Goal: Navigation & Orientation: Find specific page/section

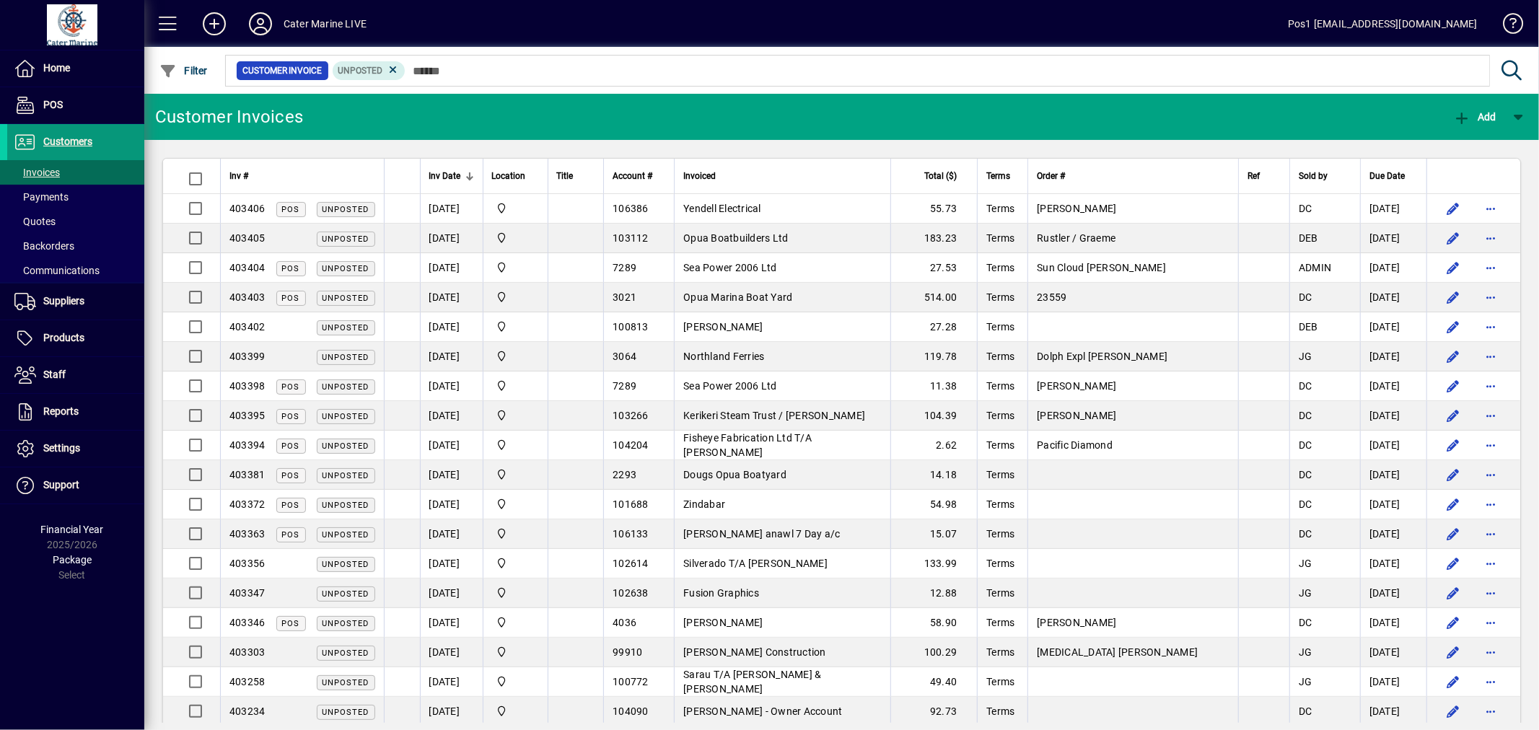
click at [60, 142] on span "Customers" at bounding box center [67, 142] width 49 height 12
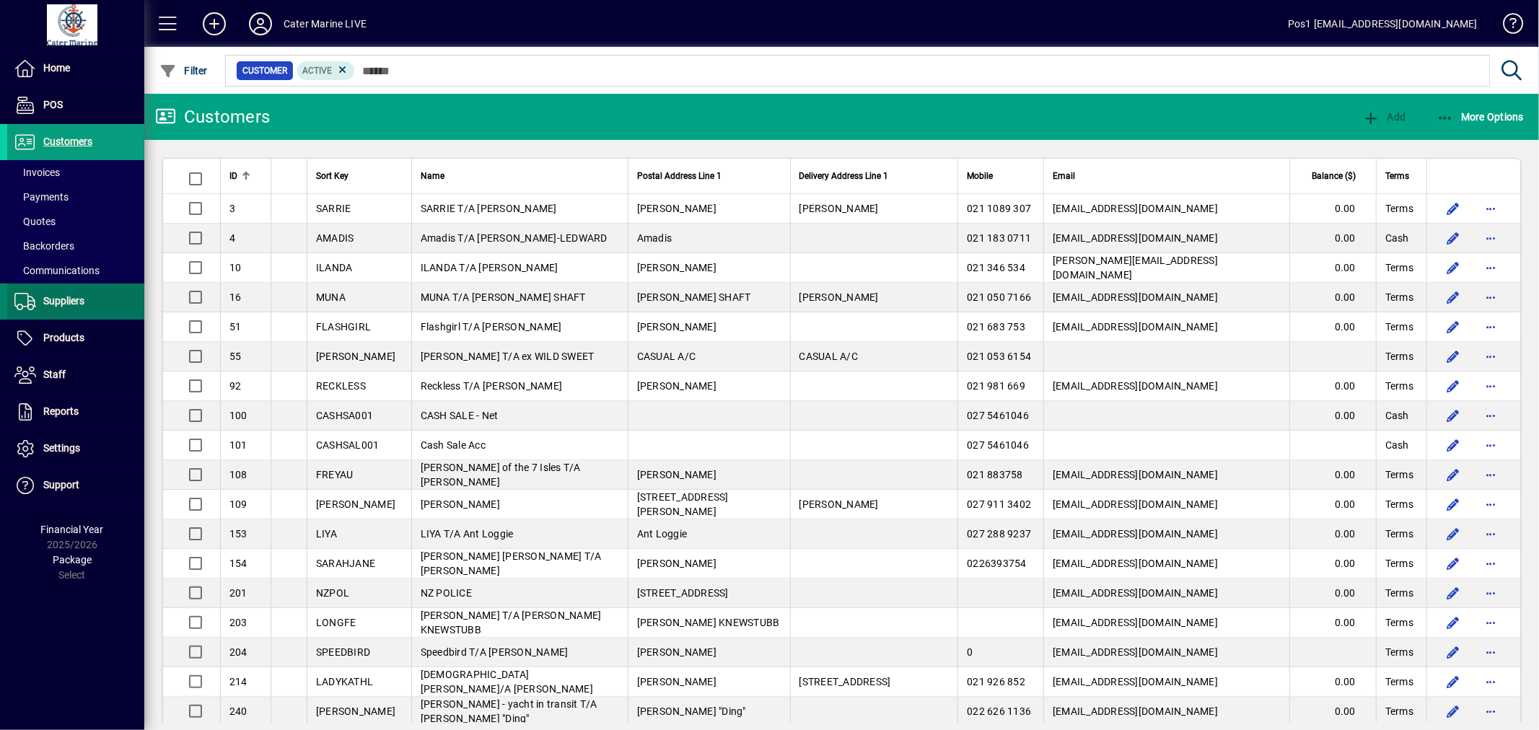
click at [44, 302] on span "Suppliers" at bounding box center [63, 301] width 41 height 12
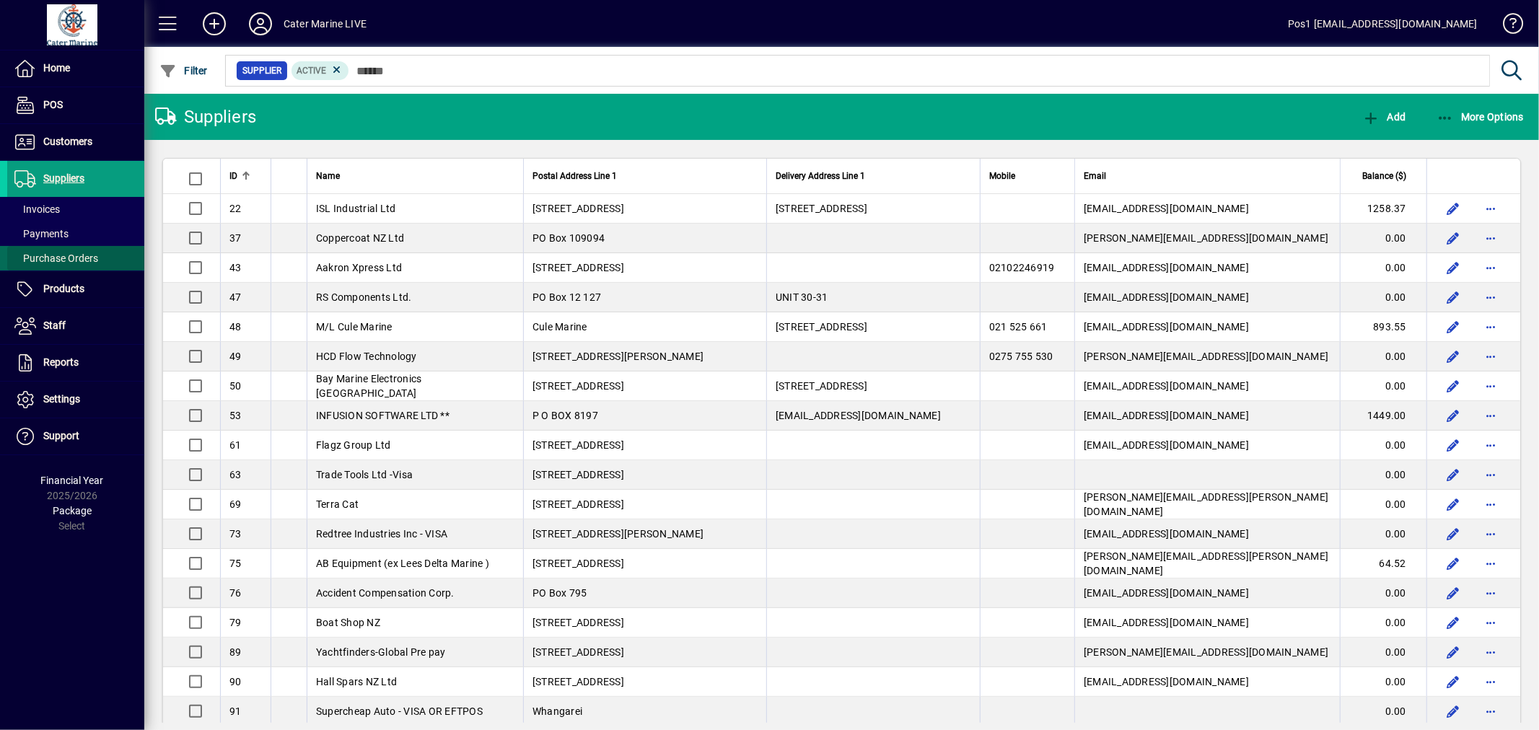
click at [66, 261] on span "Purchase Orders" at bounding box center [56, 258] width 84 height 12
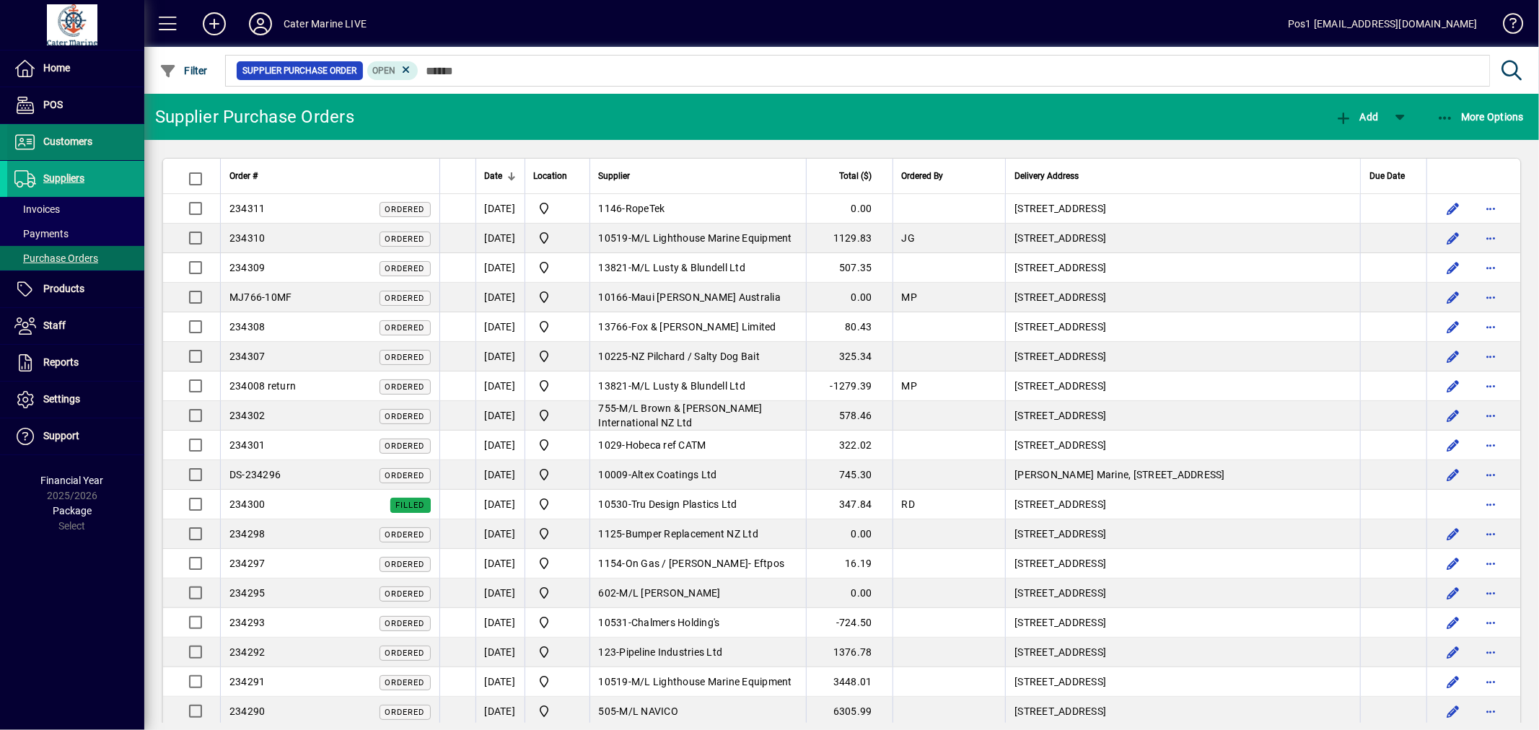
click at [74, 146] on span "Customers" at bounding box center [67, 142] width 49 height 12
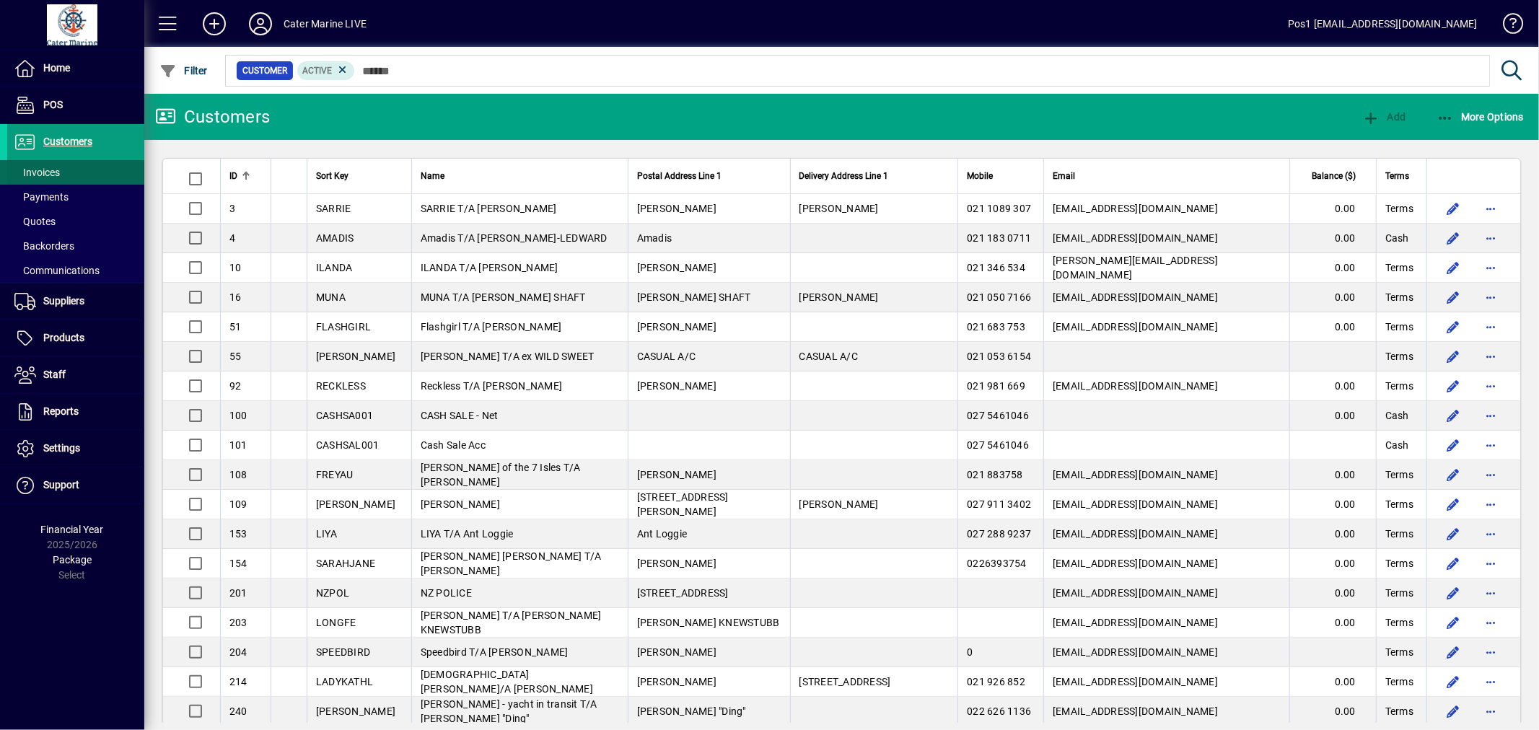
click at [41, 170] on span "Invoices" at bounding box center [36, 173] width 45 height 12
